Goal: Task Accomplishment & Management: Manage account settings

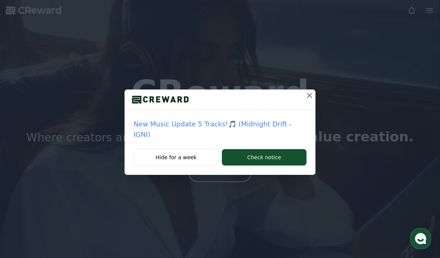
click at [180, 255] on div "New Music Update 5 Tracks!🎵 (Midnight Drift - IGNI) Hide for a week Check notice" at bounding box center [220, 129] width 440 height 258
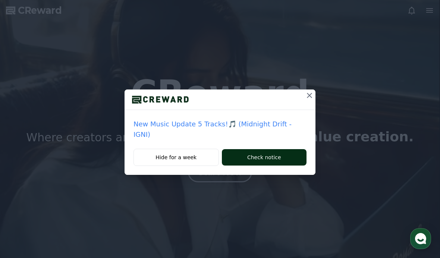
click at [260, 155] on button "Check notice" at bounding box center [264, 157] width 85 height 16
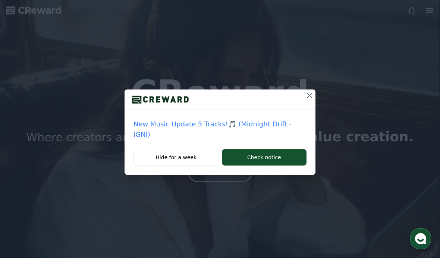
click at [305, 98] on icon at bounding box center [309, 95] width 9 height 9
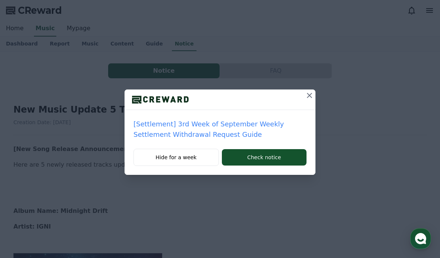
click at [309, 100] on button at bounding box center [310, 96] width 12 height 12
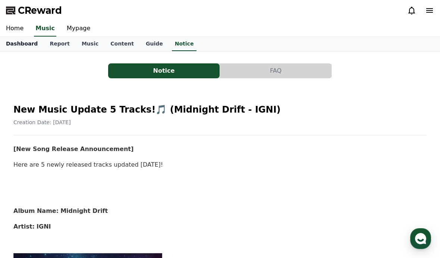
click at [29, 39] on link "Dashboard" at bounding box center [22, 44] width 44 height 14
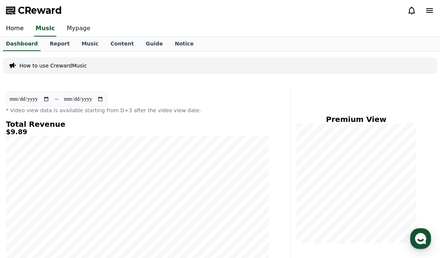
click at [76, 35] on link "Mypage" at bounding box center [78, 29] width 35 height 16
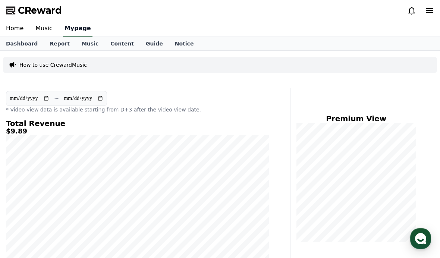
select select "**********"
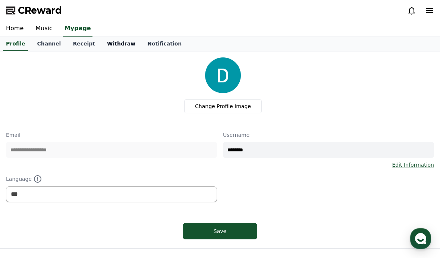
click at [113, 45] on link "Withdraw" at bounding box center [121, 44] width 40 height 14
